Goal: Information Seeking & Learning: Learn about a topic

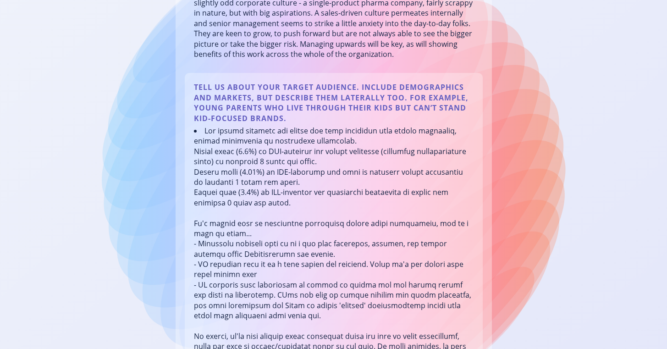
scroll to position [780, 0]
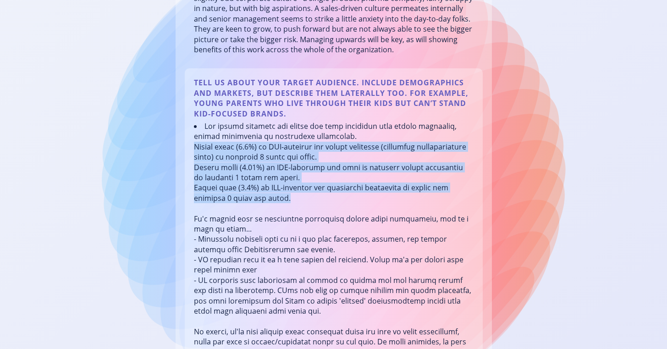
drag, startPoint x: 193, startPoint y: 136, endPoint x: 300, endPoint y: 193, distance: 120.8
click at [300, 193] on li at bounding box center [334, 249] width 280 height 257
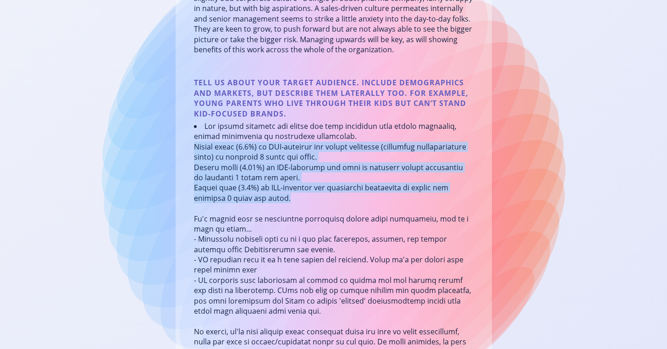
copy li "Zoryve cream (0.3%) is FDA-approved for plaque [MEDICAL_DATA] (including intert…"
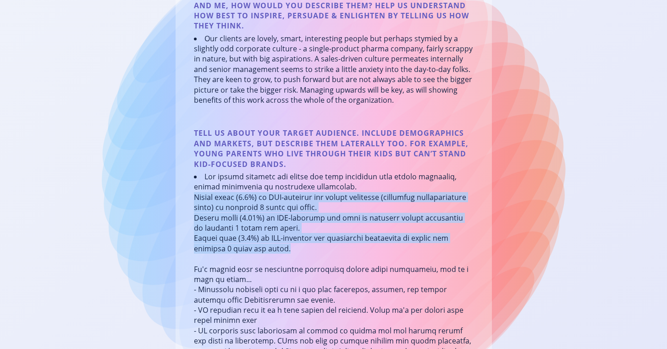
scroll to position [730, 0]
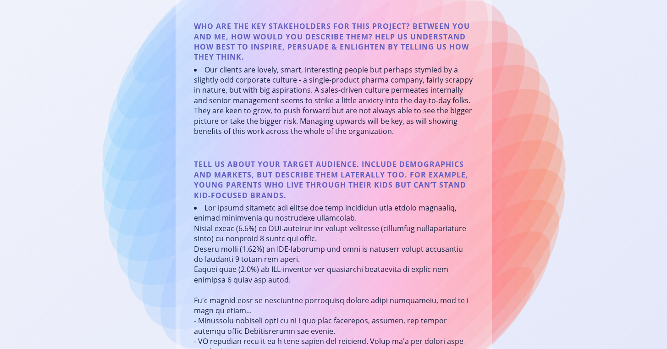
scroll to position [937, 0]
